Goal: Task Accomplishment & Management: Use online tool/utility

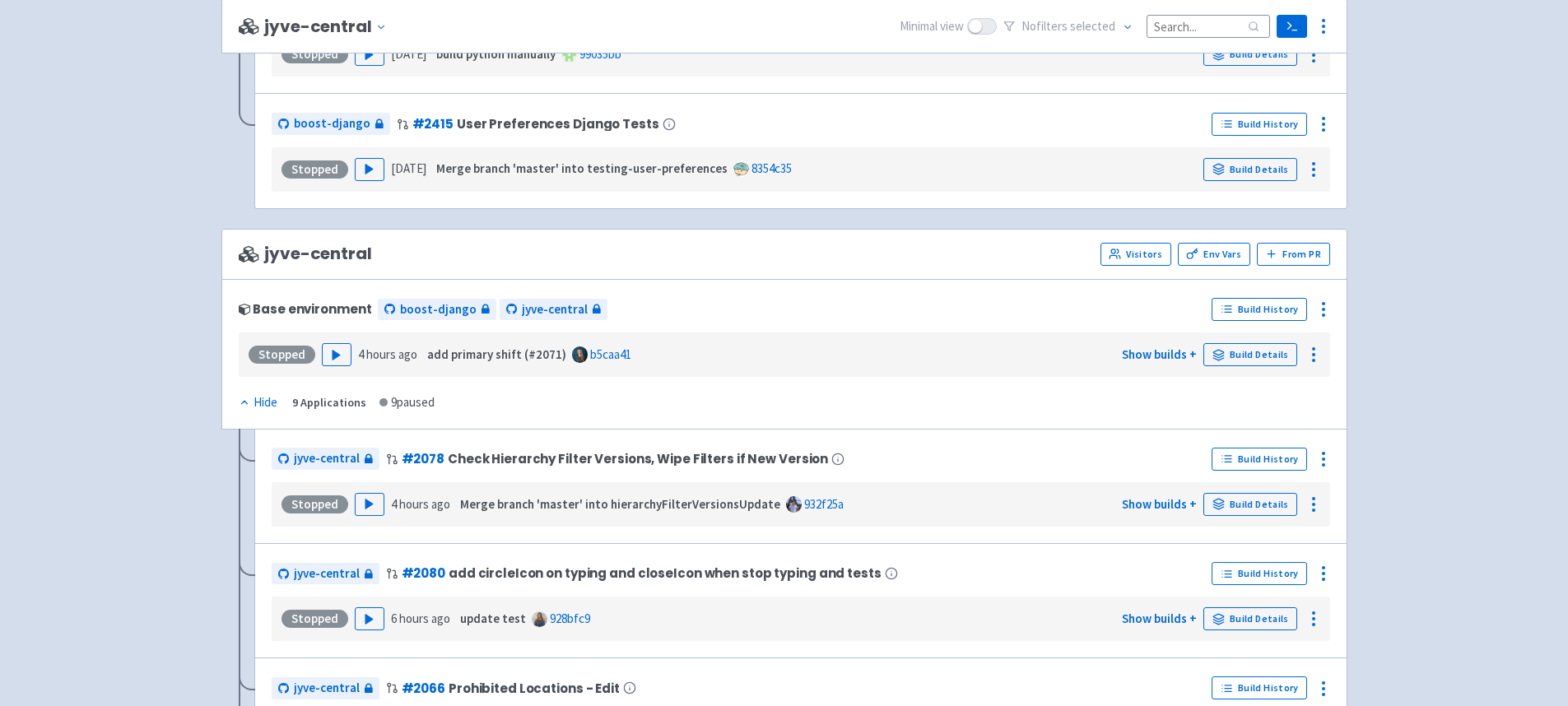
scroll to position [2683, 0]
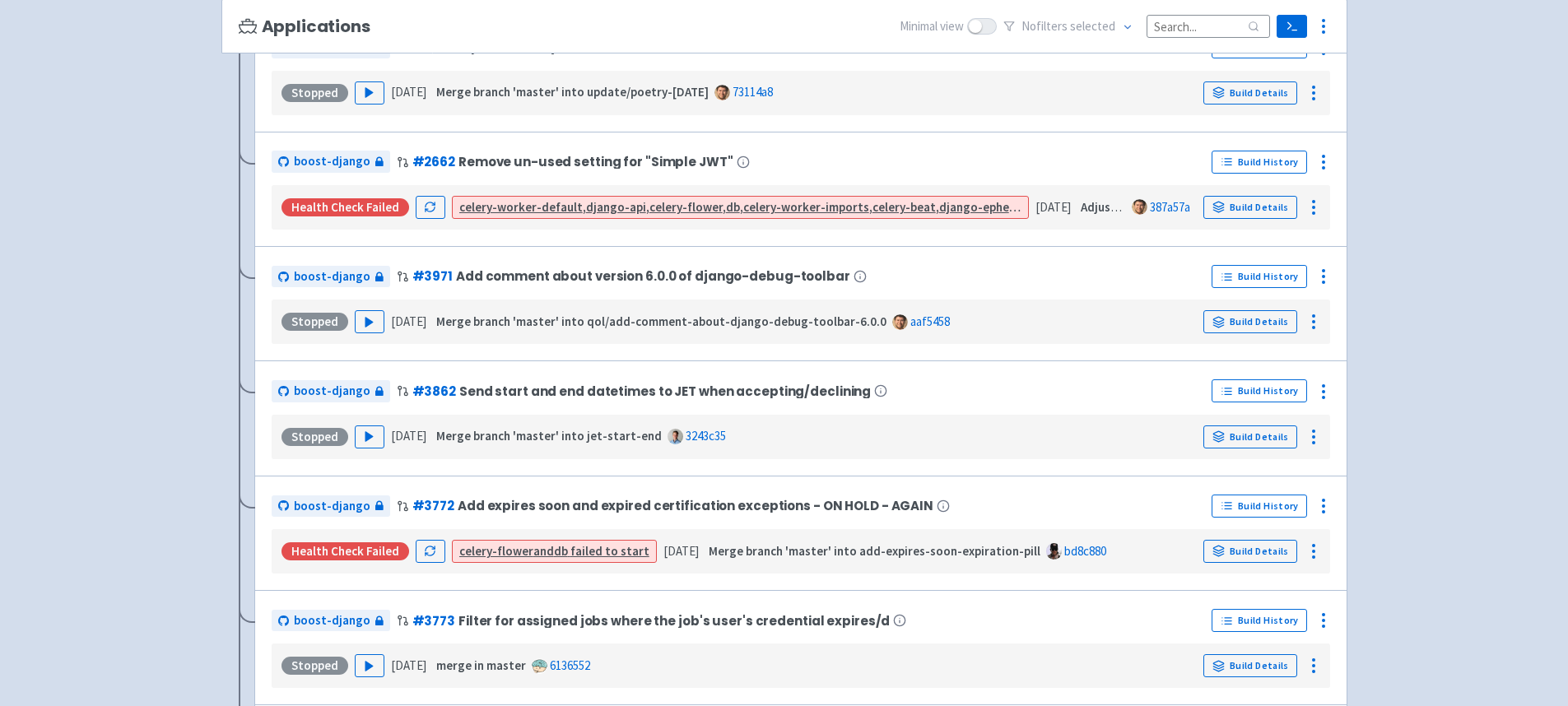
scroll to position [1407, 0]
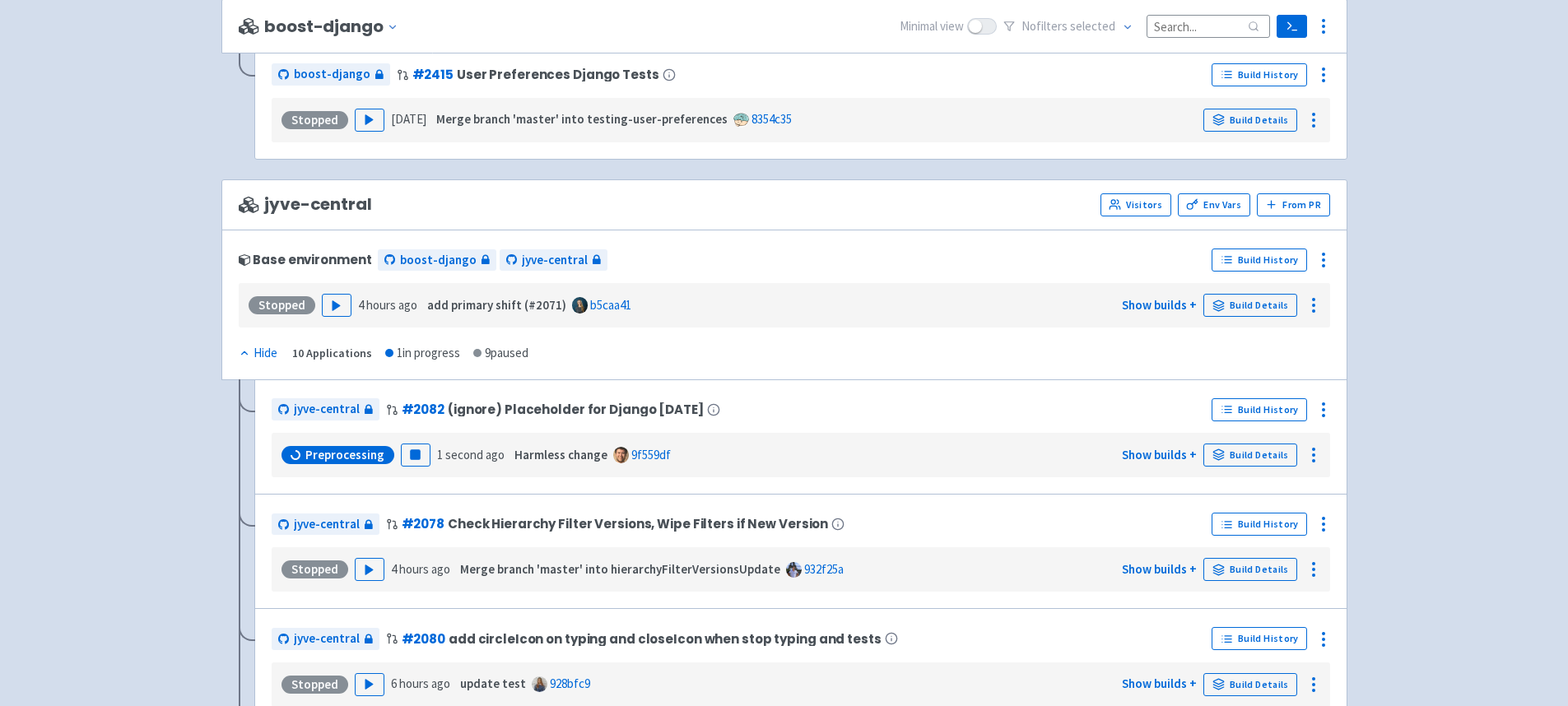
scroll to position [2769, 0]
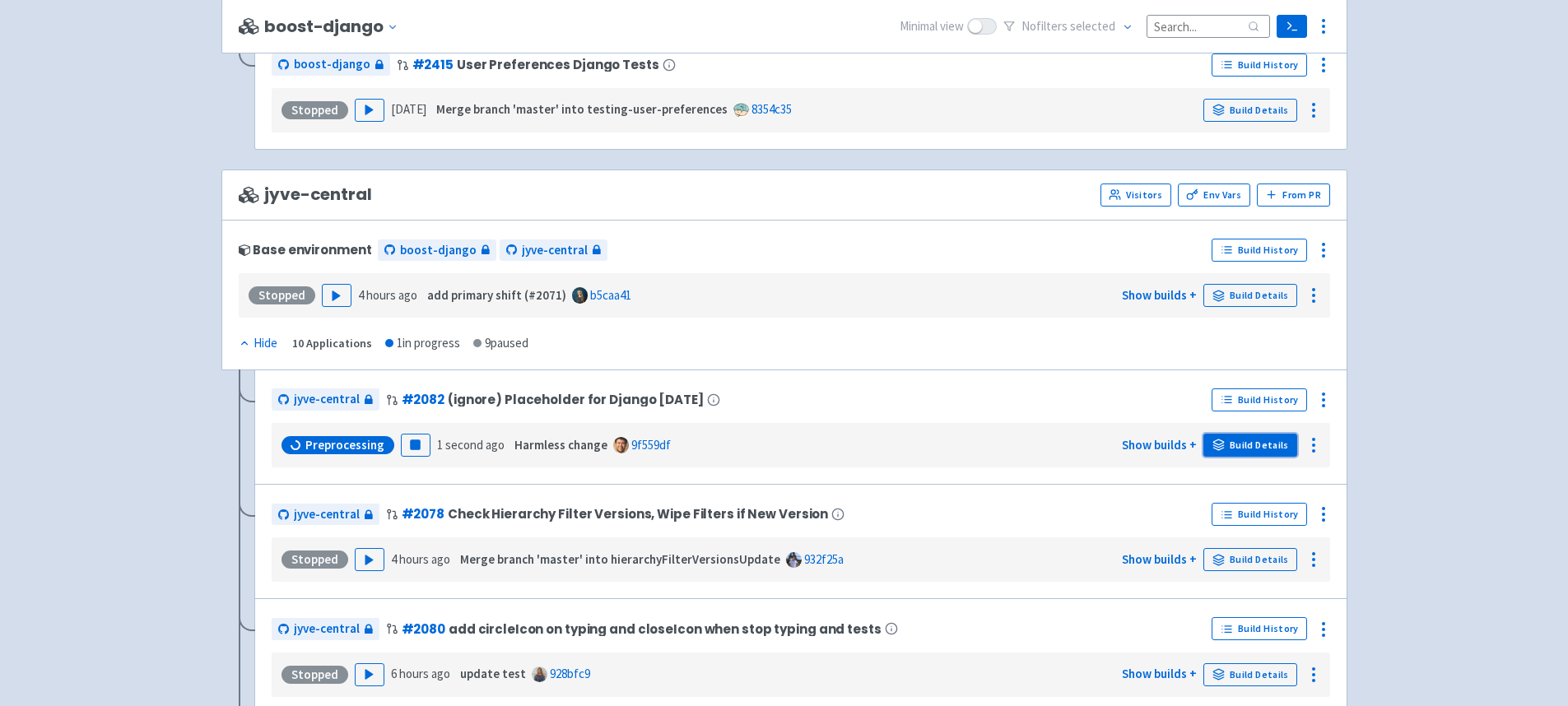
click at [1246, 445] on link "Build Details" at bounding box center [1250, 445] width 93 height 23
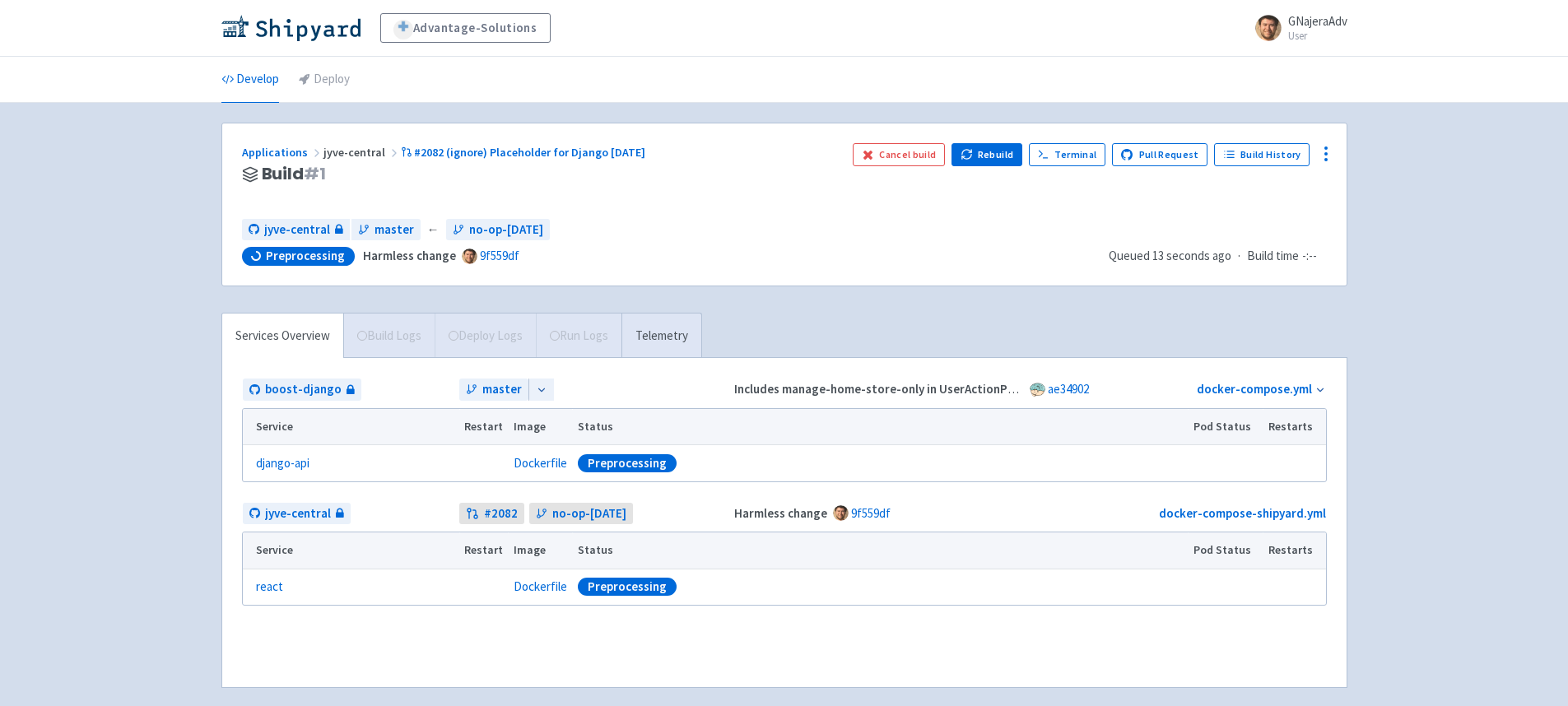
click at [537, 385] on icon at bounding box center [541, 390] width 11 height 11
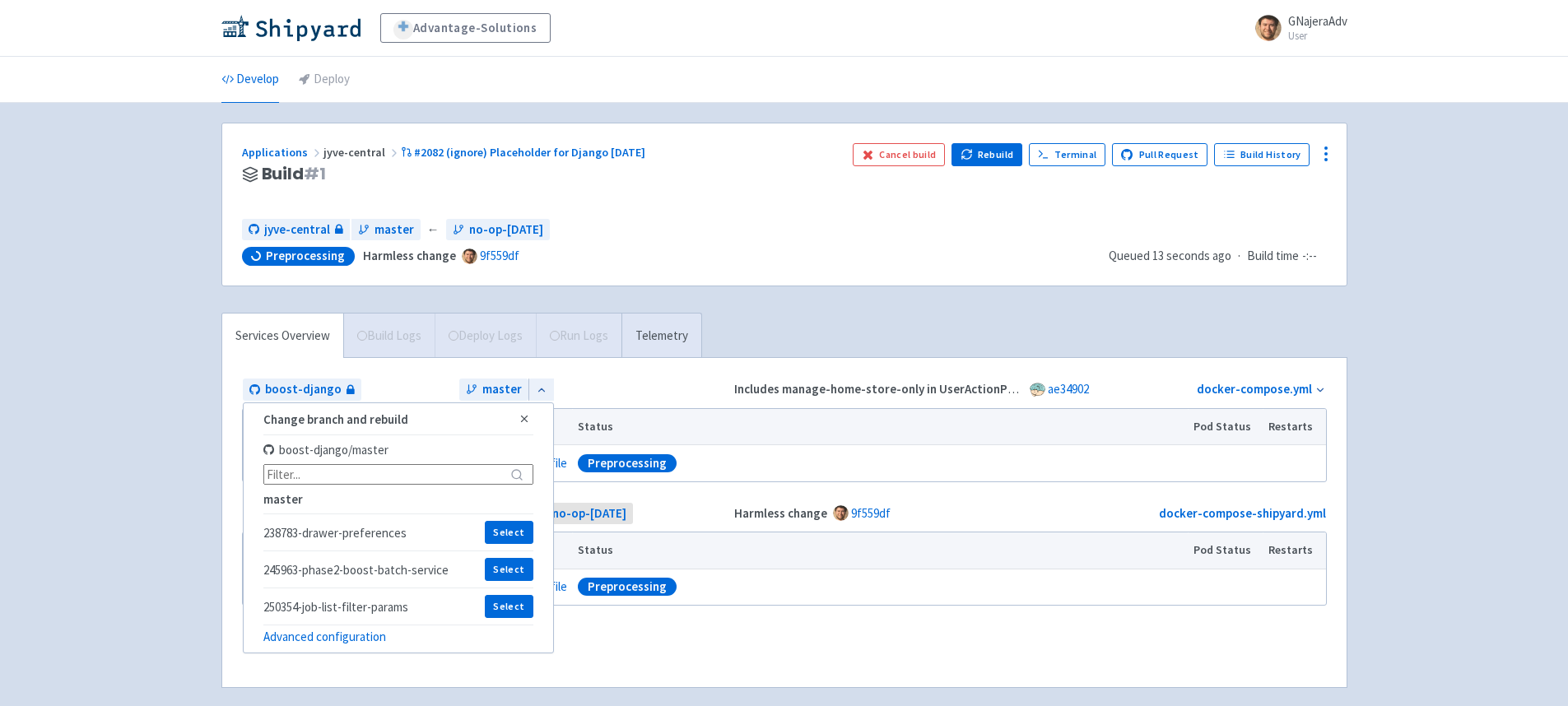
click at [474, 472] on input at bounding box center [399, 473] width 270 height 20
paste input "update/django-5.1.13"
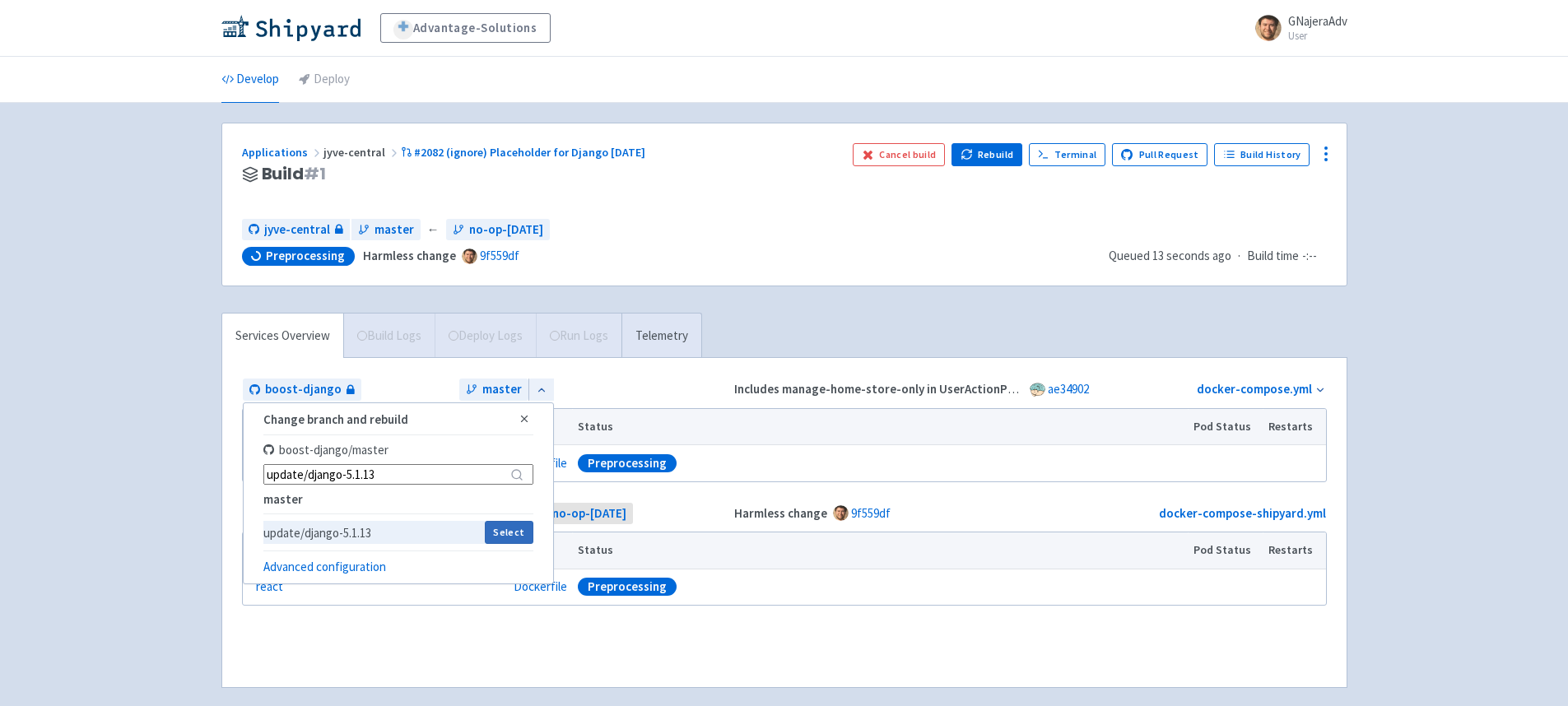
type input "update/django-5.1.13"
click at [499, 531] on button "Select" at bounding box center [509, 532] width 49 height 23
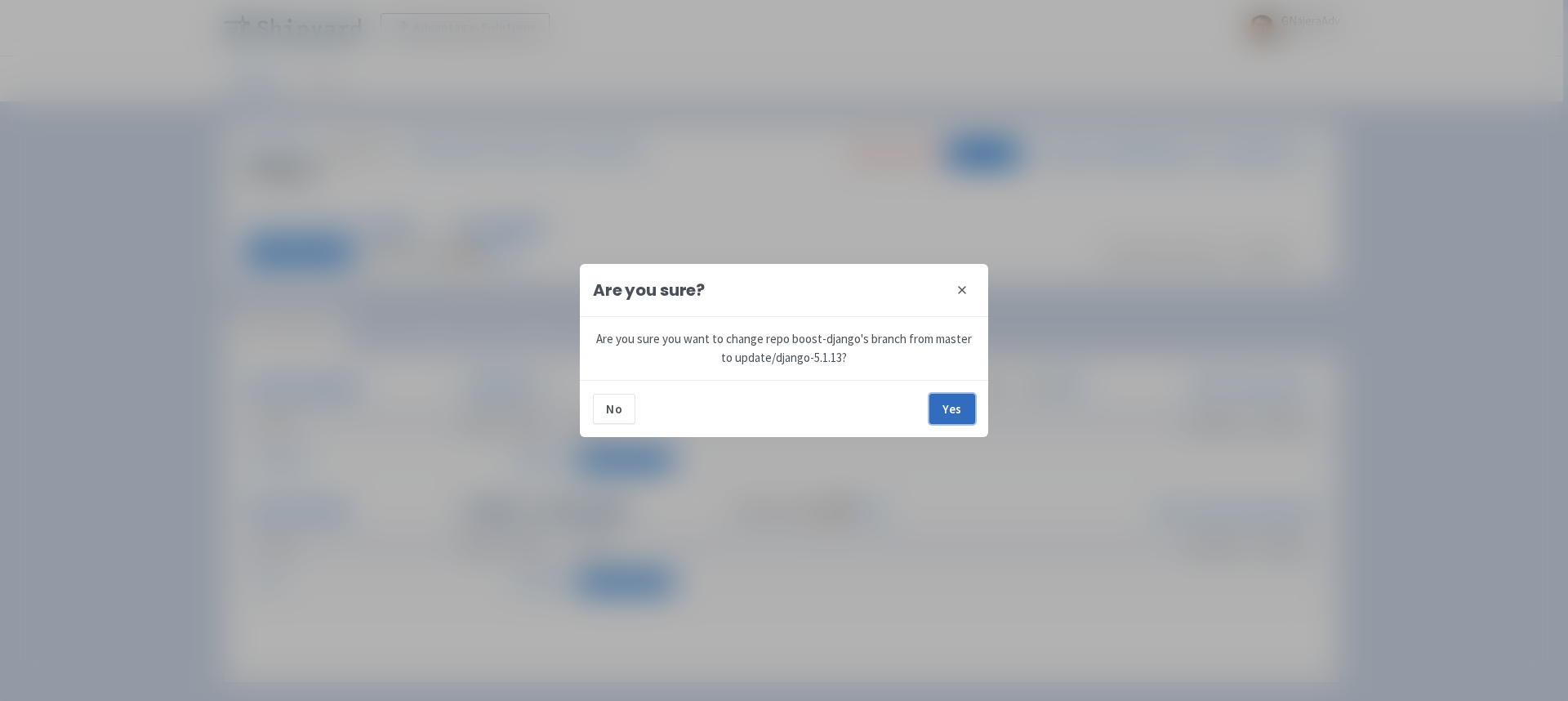
click at [950, 410] on button "Yes" at bounding box center [952, 409] width 46 height 30
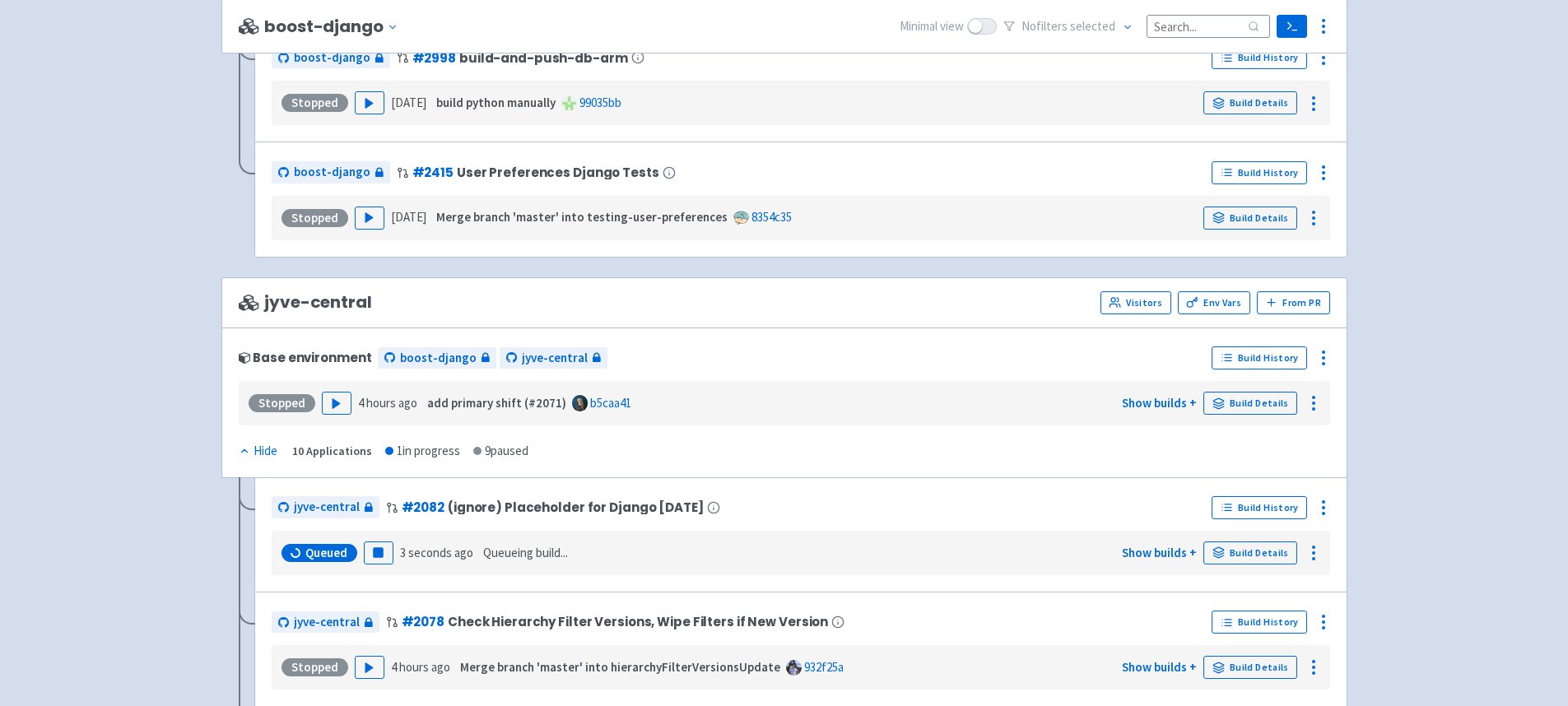
scroll to position [2999, 0]
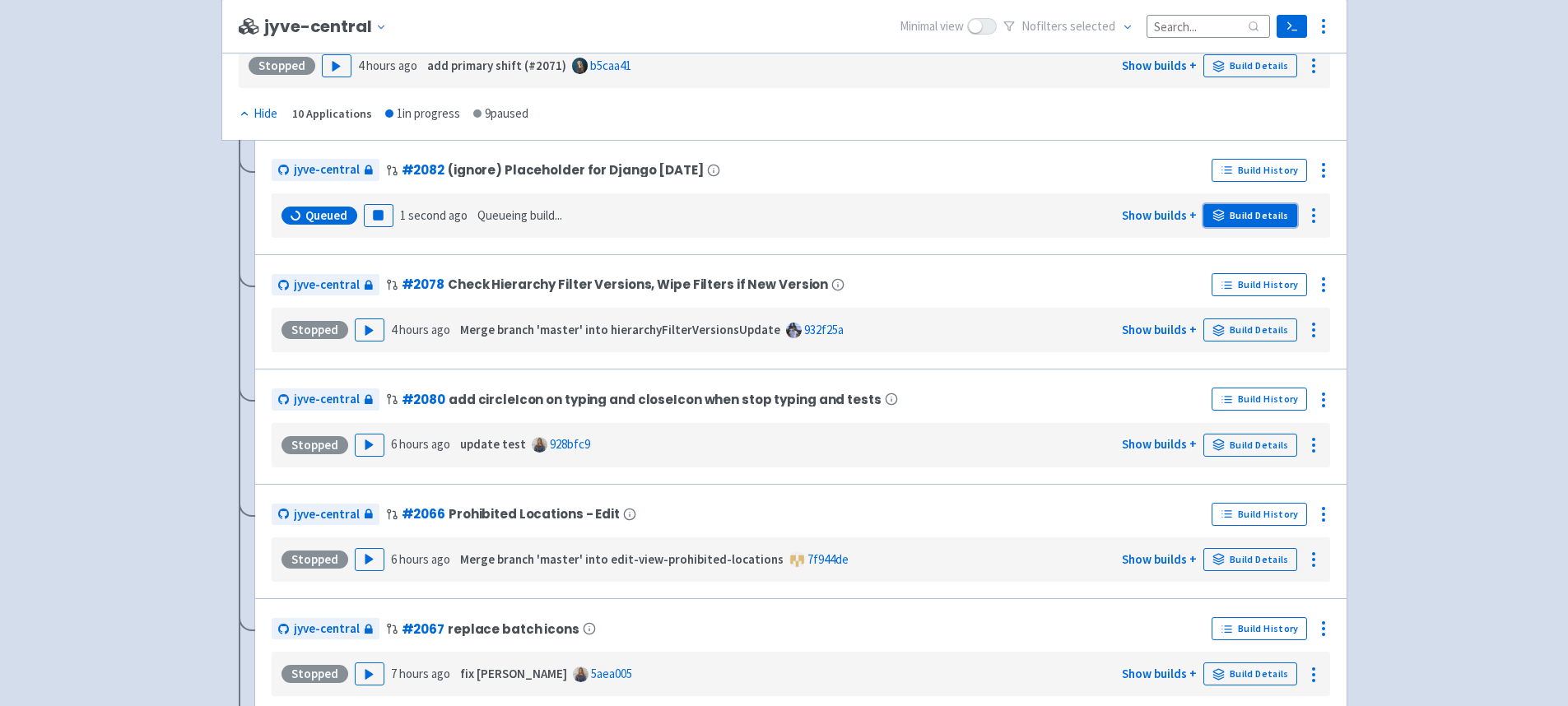
click at [1258, 212] on link "Build Details" at bounding box center [1250, 215] width 93 height 23
